Goal: Transaction & Acquisition: Purchase product/service

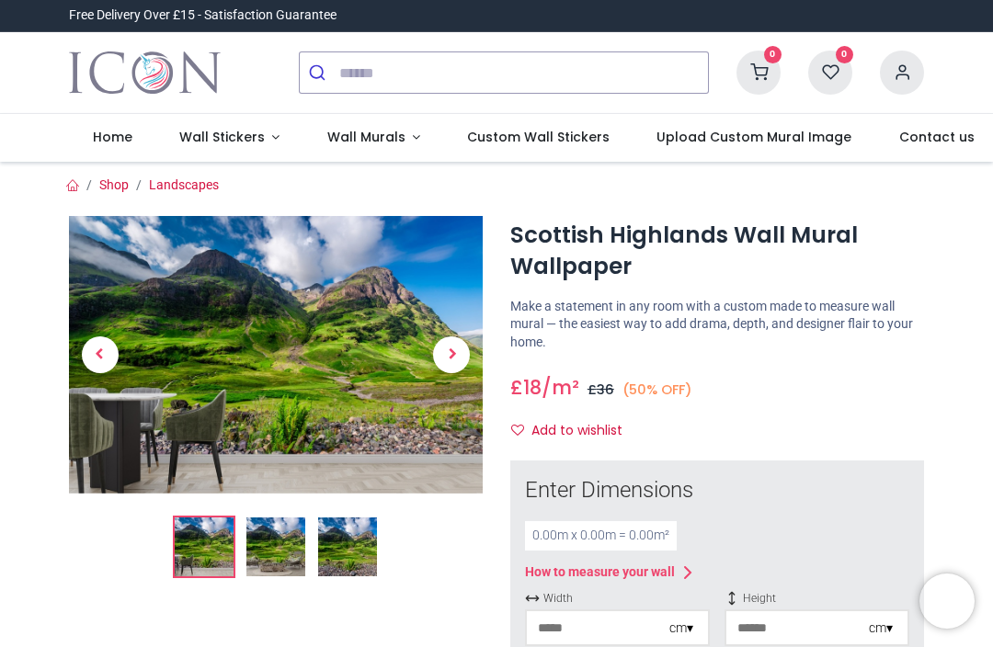
click at [189, 398] on img at bounding box center [276, 354] width 414 height 277
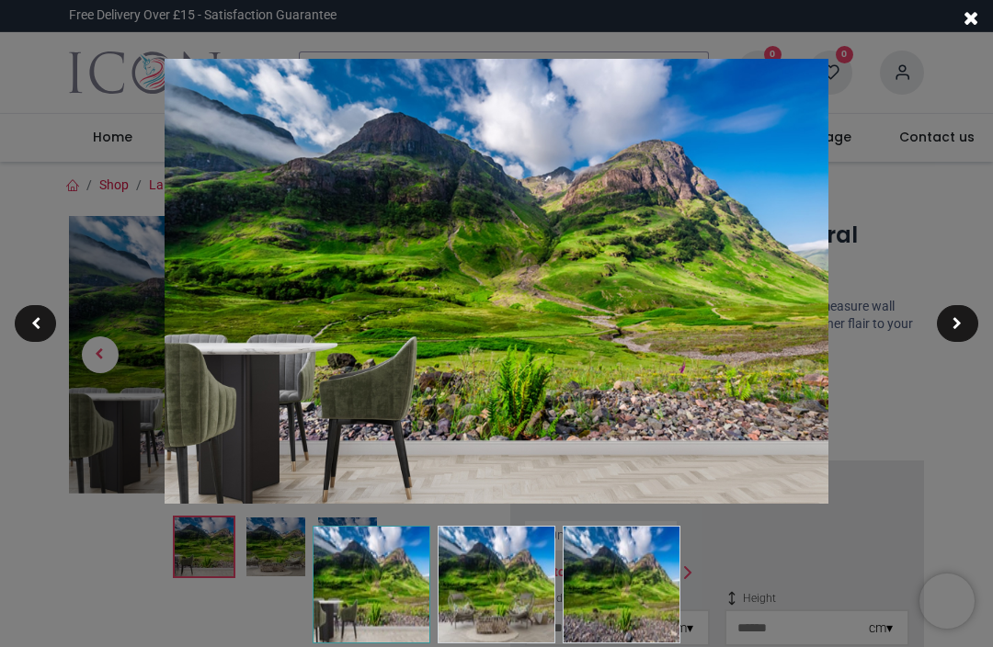
click at [744, 318] on div at bounding box center [957, 323] width 41 height 37
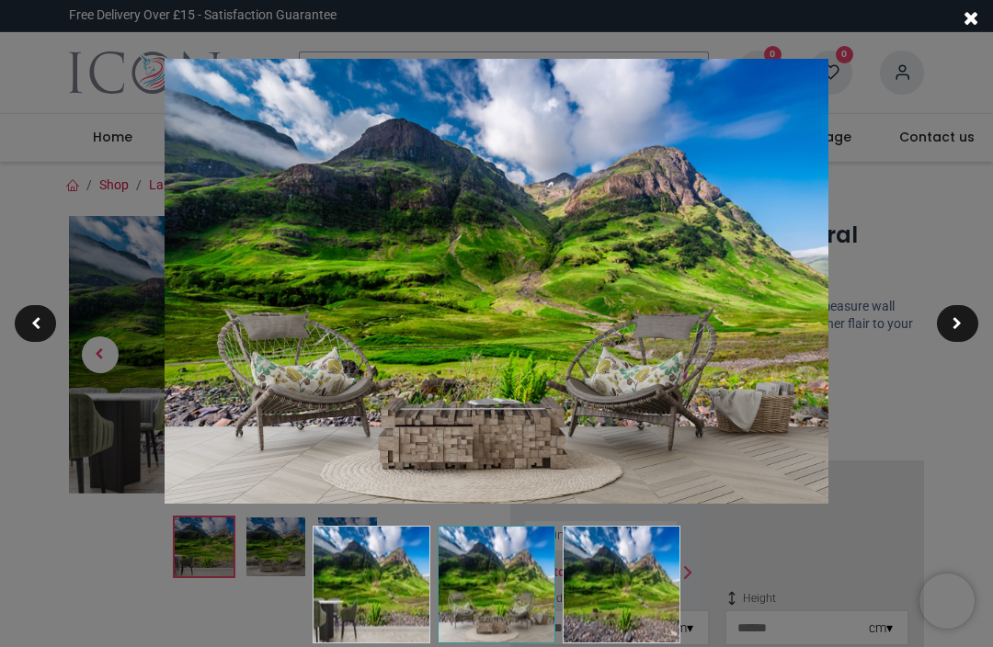
click at [744, 317] on div at bounding box center [957, 323] width 41 height 37
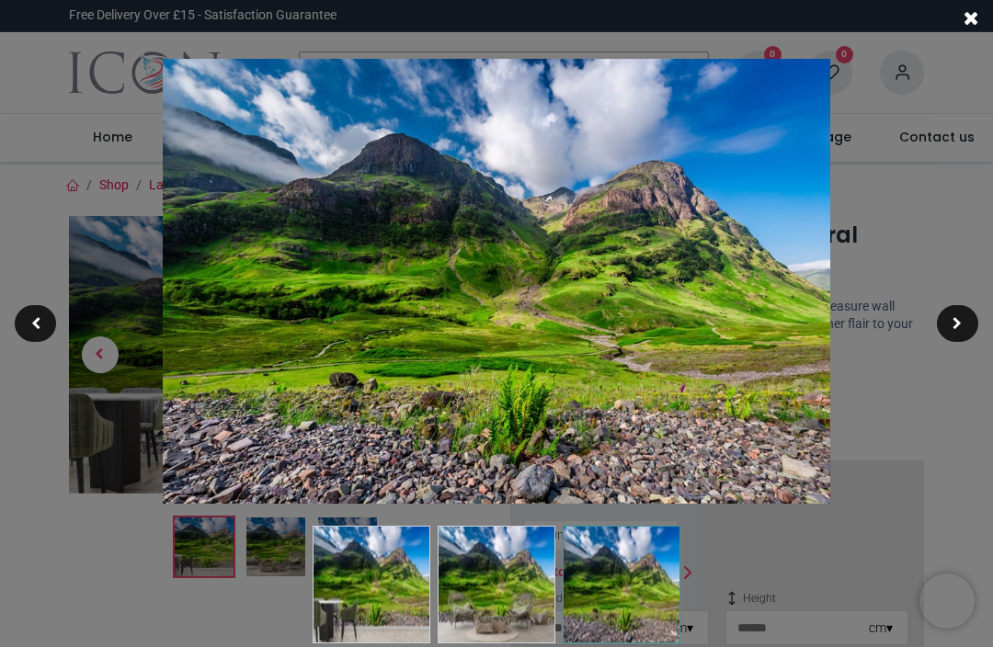
click at [744, 320] on span at bounding box center [957, 323] width 9 height 13
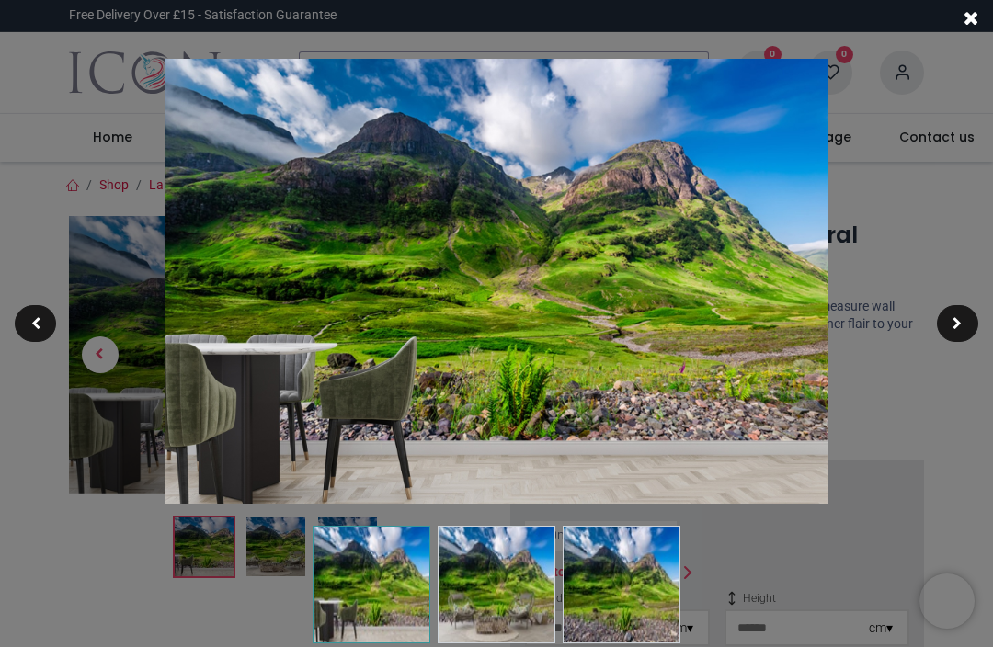
click at [744, 321] on div at bounding box center [957, 323] width 41 height 37
click at [744, 318] on div at bounding box center [957, 323] width 41 height 37
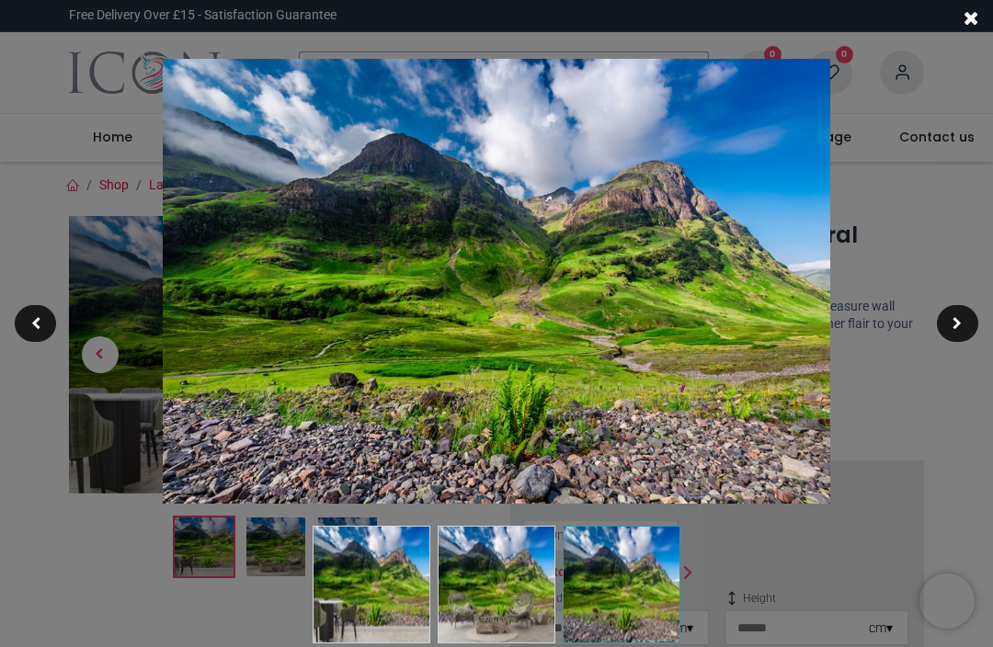
click at [744, 319] on div at bounding box center [957, 323] width 41 height 37
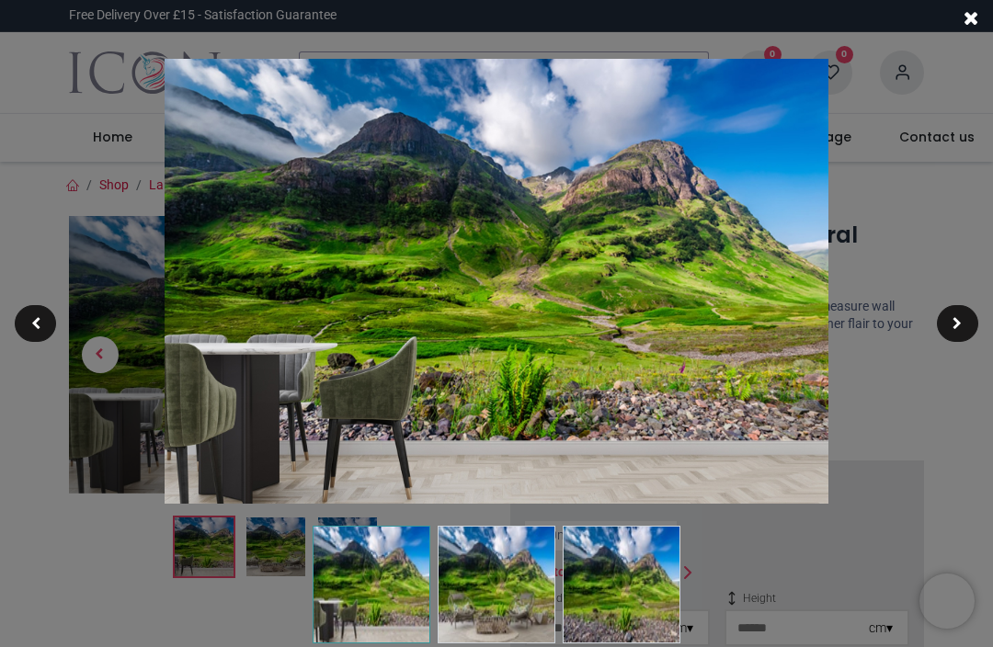
click at [744, 319] on div at bounding box center [957, 323] width 41 height 37
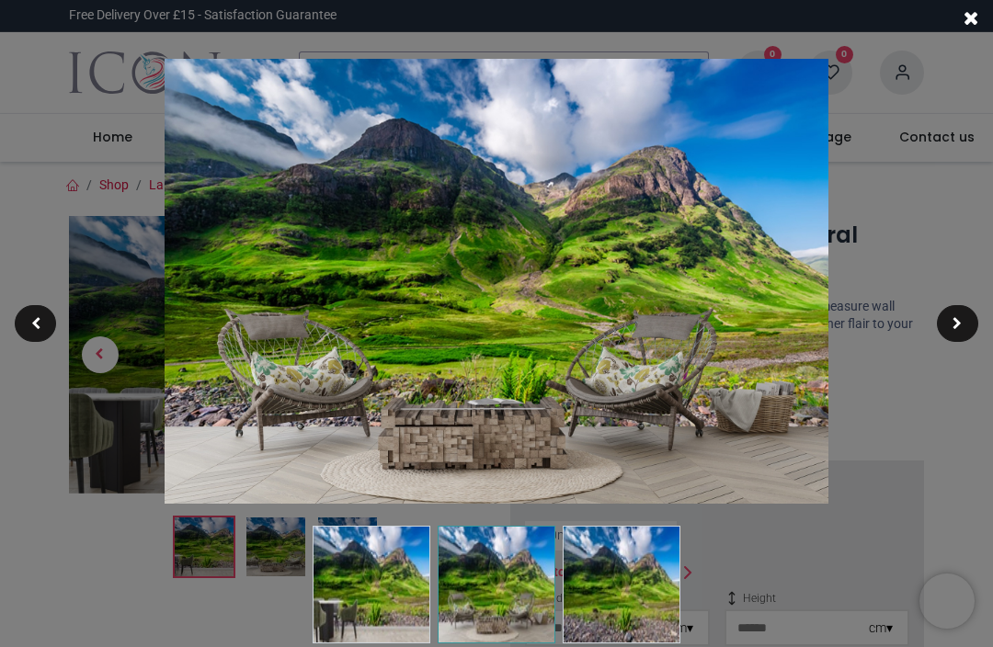
click at [744, 320] on div at bounding box center [957, 323] width 41 height 37
